Goal: Share content

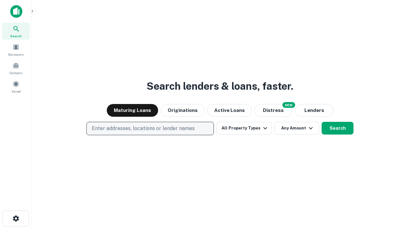
click at [150, 129] on p "Enter addresses, locations or lender names" at bounding box center [143, 129] width 103 height 8
type input "**********"
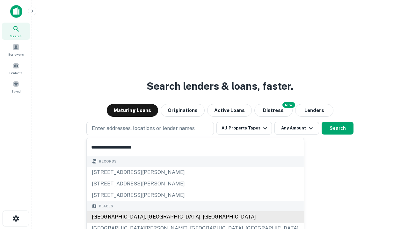
click at [152, 217] on div "Santa Monica, CA, USA" at bounding box center [195, 217] width 217 height 11
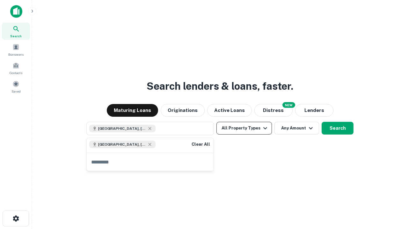
click at [244, 128] on button "All Property Types" at bounding box center [243, 128] width 55 height 13
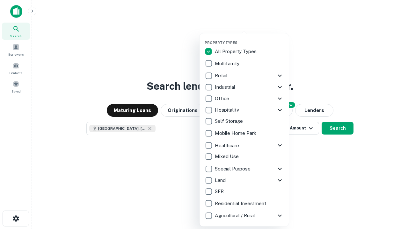
click at [249, 39] on button "button" at bounding box center [249, 39] width 89 height 0
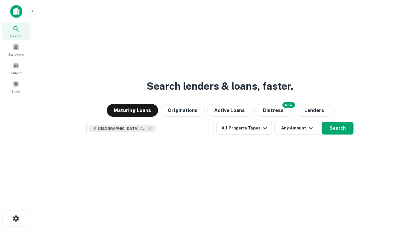
scroll to position [10, 0]
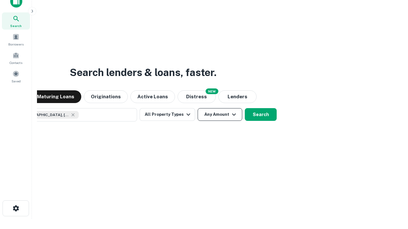
click at [198, 108] on button "Any Amount" at bounding box center [220, 114] width 45 height 13
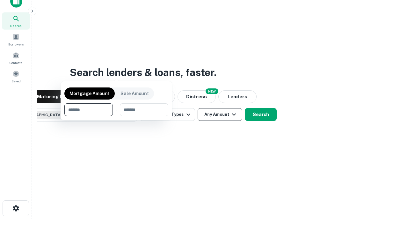
scroll to position [46, 180]
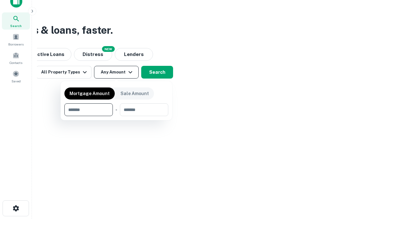
type input "*******"
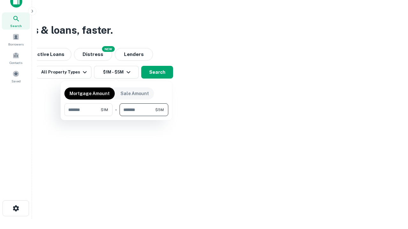
type input "*******"
click at [116, 116] on button "button" at bounding box center [116, 116] width 104 height 0
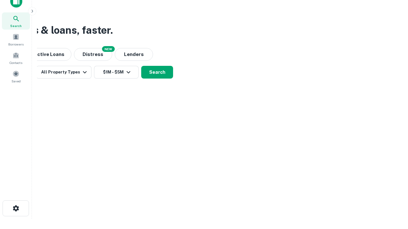
scroll to position [10, 0]
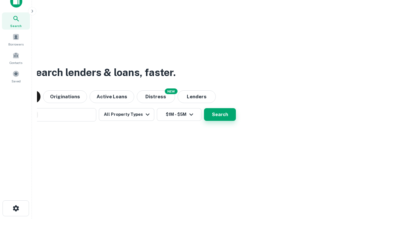
click at [204, 108] on button "Search" at bounding box center [220, 114] width 32 height 13
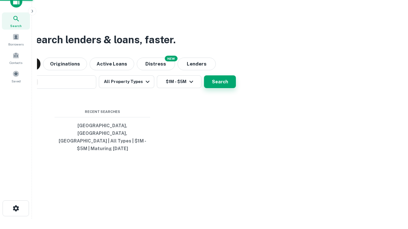
scroll to position [21, 180]
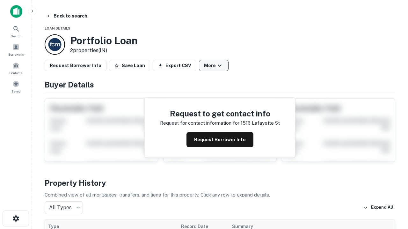
click at [213, 66] on button "More" at bounding box center [214, 65] width 30 height 11
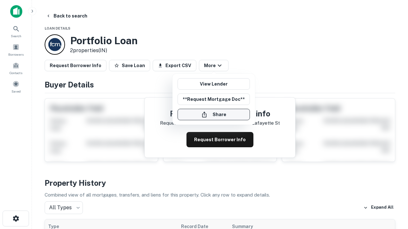
click at [213, 115] on button "Share" at bounding box center [213, 114] width 72 height 11
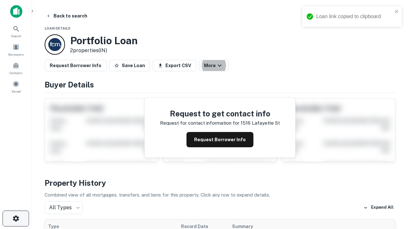
click at [16, 219] on icon "button" at bounding box center [16, 219] width 8 height 8
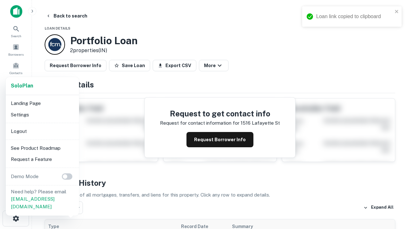
click at [42, 131] on li "Logout" at bounding box center [42, 131] width 68 height 11
